Goal: Transaction & Acquisition: Book appointment/travel/reservation

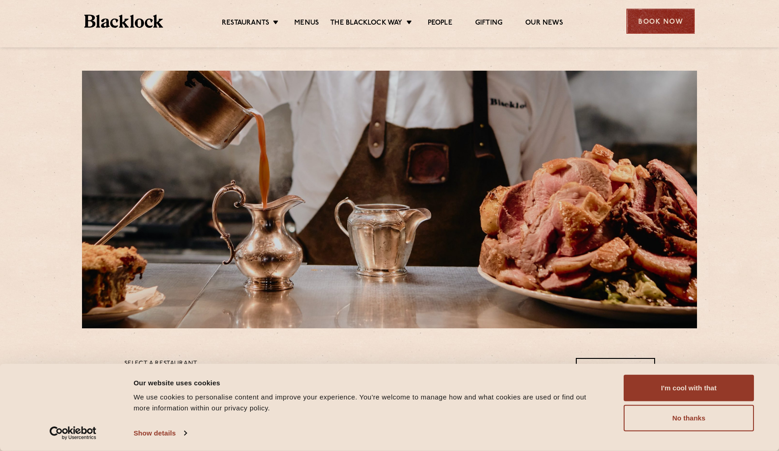
click at [656, 24] on div "Book Now" at bounding box center [660, 21] width 68 height 25
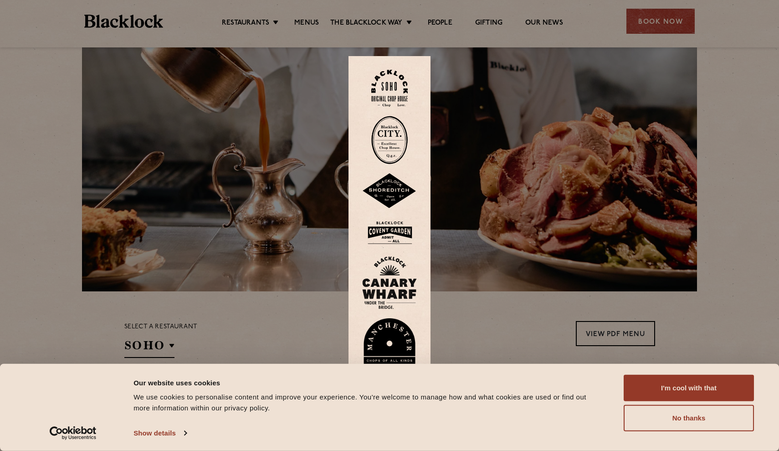
scroll to position [45, 0]
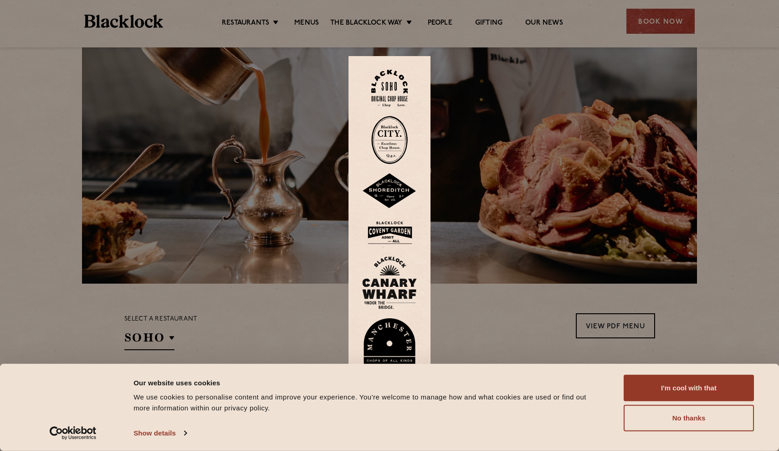
click at [400, 136] on img at bounding box center [389, 140] width 36 height 48
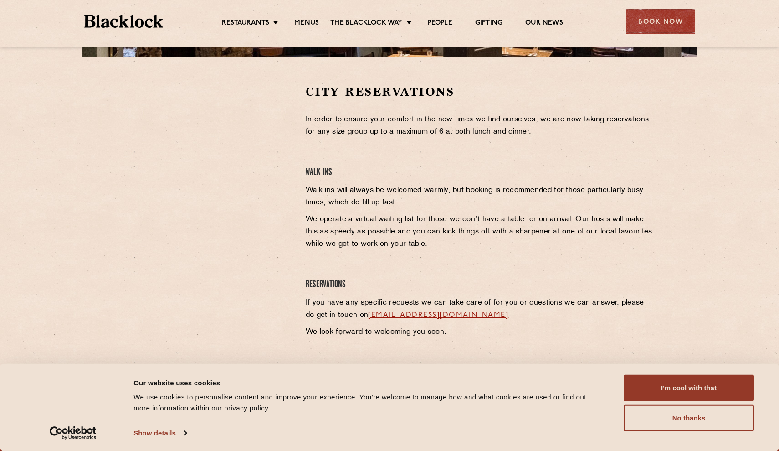
scroll to position [279, 0]
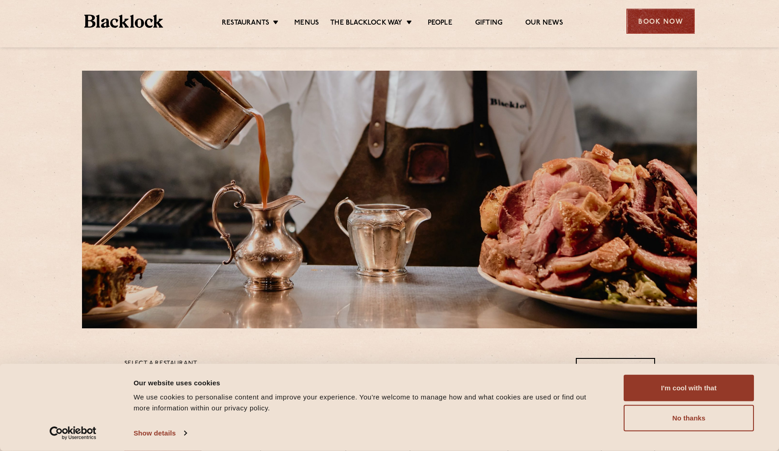
click at [675, 20] on div "Book Now" at bounding box center [660, 21] width 68 height 25
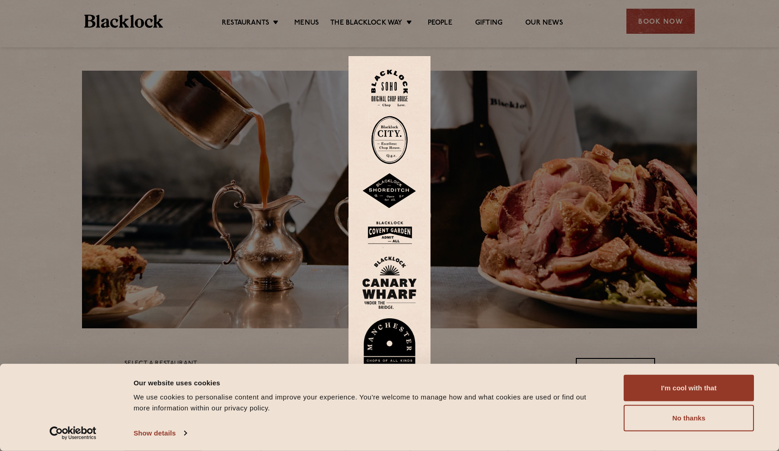
click at [391, 193] on img at bounding box center [389, 191] width 55 height 36
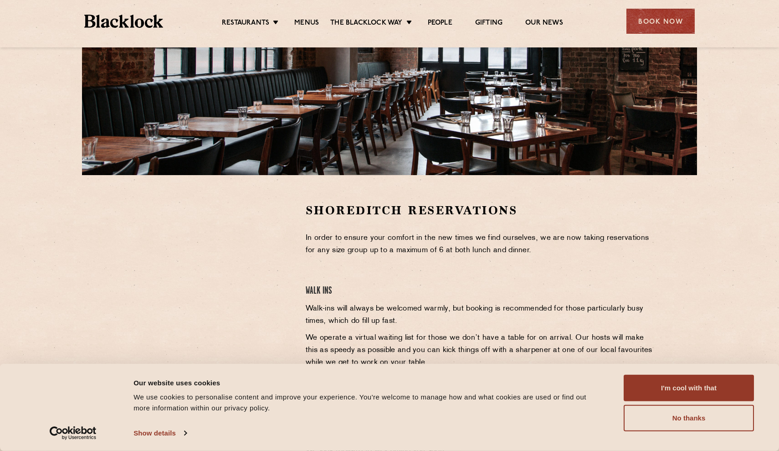
scroll to position [252, 0]
